Goal: Task Accomplishment & Management: Use online tool/utility

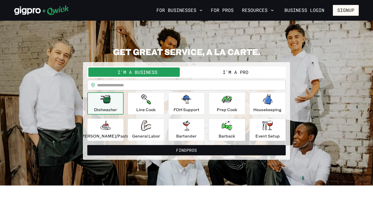
click at [231, 75] on button "I'm a Pro" at bounding box center [236, 72] width 98 height 9
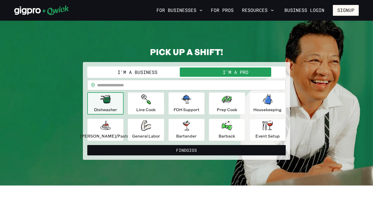
click at [171, 75] on button "I'm a Business" at bounding box center [137, 72] width 98 height 9
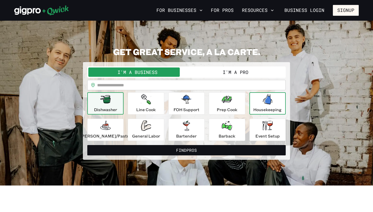
click at [263, 102] on icon "button" at bounding box center [267, 99] width 9 height 10
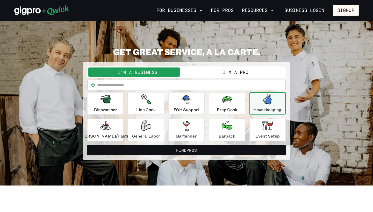
click at [240, 75] on button "I'm a Pro" at bounding box center [236, 72] width 98 height 9
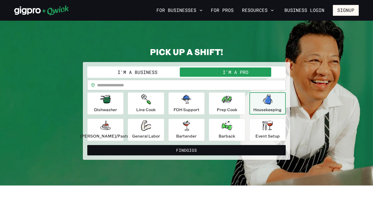
click at [157, 71] on button "I'm a Business" at bounding box center [137, 72] width 98 height 9
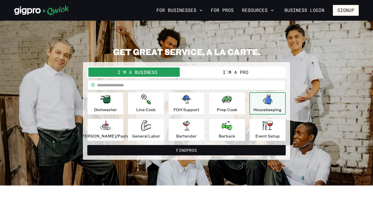
click at [209, 74] on button "I'm a Pro" at bounding box center [236, 72] width 98 height 9
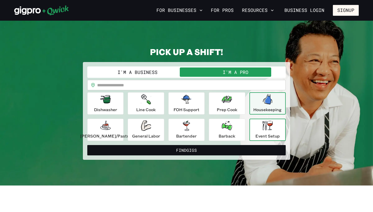
click at [266, 132] on div "Event Setup" at bounding box center [267, 130] width 24 height 19
click at [264, 111] on p "Housekeeping" at bounding box center [267, 110] width 28 height 6
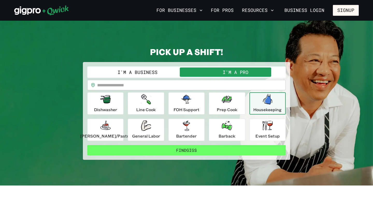
click at [246, 148] on button "Find Gigs" at bounding box center [186, 150] width 198 height 10
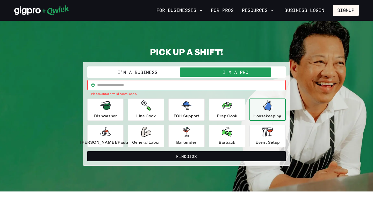
click at [194, 88] on input "text" at bounding box center [191, 85] width 189 height 10
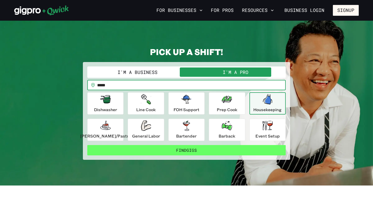
type input "*****"
click at [222, 150] on button "Find Gigs" at bounding box center [186, 150] width 198 height 10
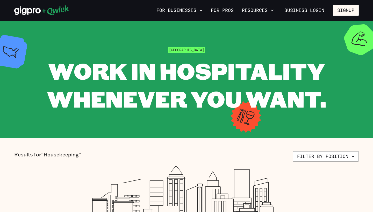
click at [187, 53] on span "[GEOGRAPHIC_DATA]" at bounding box center [186, 50] width 37 height 6
click at [317, 150] on section "Results for "Housekeeping" Filter by position There are currently no open Gigs …" at bounding box center [186, 212] width 373 height 146
click at [320, 158] on button "Filter by position" at bounding box center [326, 157] width 66 height 10
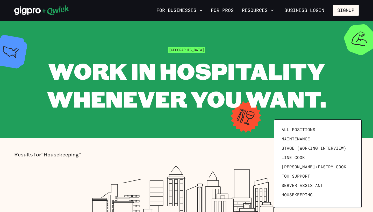
click at [190, 134] on div at bounding box center [186, 106] width 373 height 212
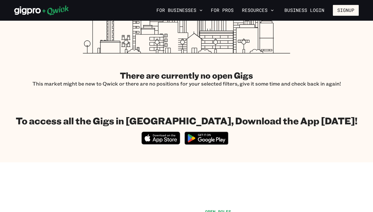
scroll to position [186, 0]
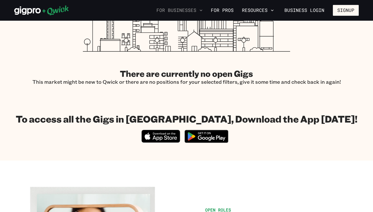
click at [199, 9] on button "For Businesses" at bounding box center [179, 10] width 50 height 9
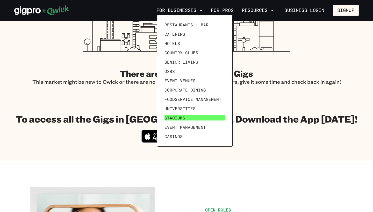
click at [179, 120] on span "Stadiums" at bounding box center [175, 118] width 21 height 5
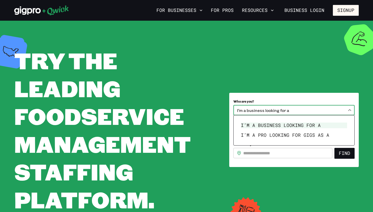
click at [287, 111] on body "**********" at bounding box center [186, 106] width 373 height 212
